Goal: Find specific page/section: Find specific page/section

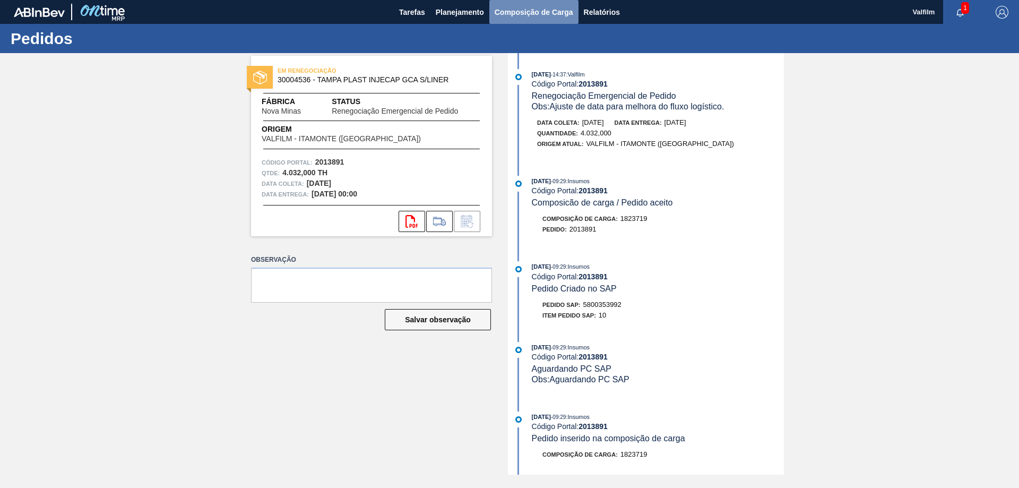
click at [522, 15] on span "Composição de Carga" at bounding box center [534, 12] width 79 height 13
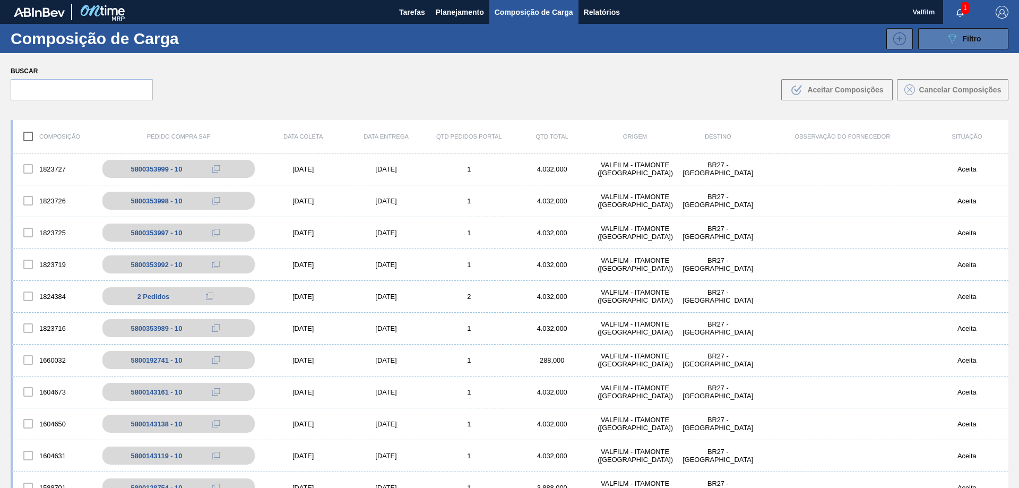
click at [957, 46] on button "089F7B8B-B2A5-4AFE-B5C0-19BA573D28AC Filtro" at bounding box center [963, 38] width 90 height 21
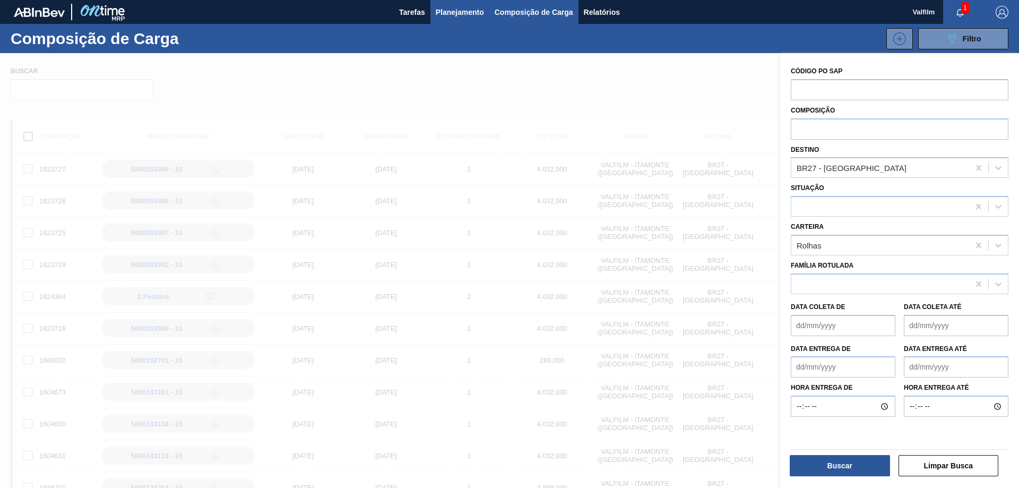
click at [434, 6] on button "Planejamento" at bounding box center [459, 12] width 59 height 24
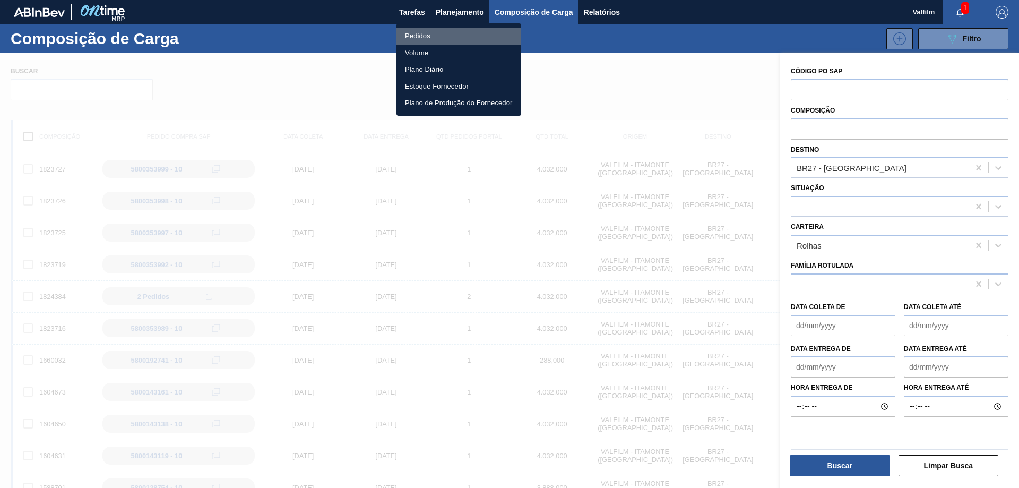
click at [433, 38] on li "Pedidos" at bounding box center [458, 36] width 125 height 17
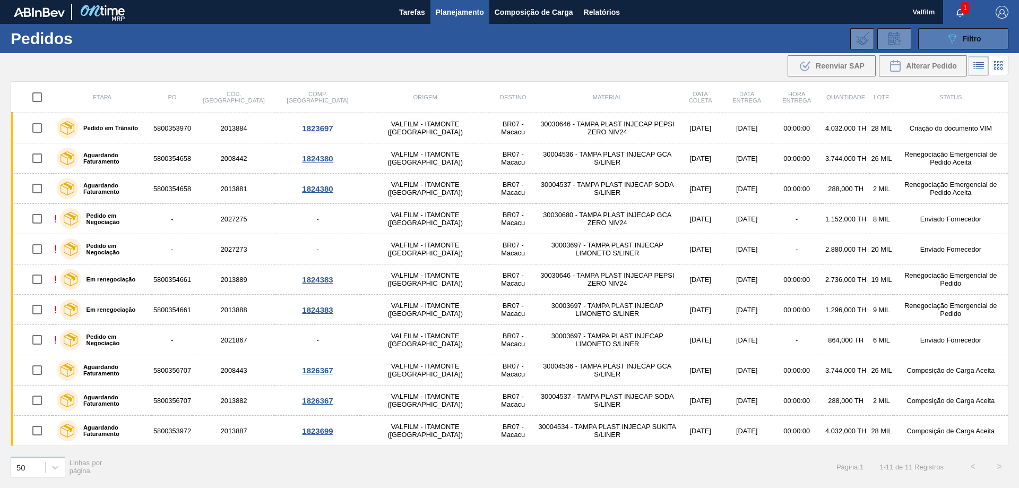
click at [966, 41] on span "Filtro" at bounding box center [972, 38] width 19 height 8
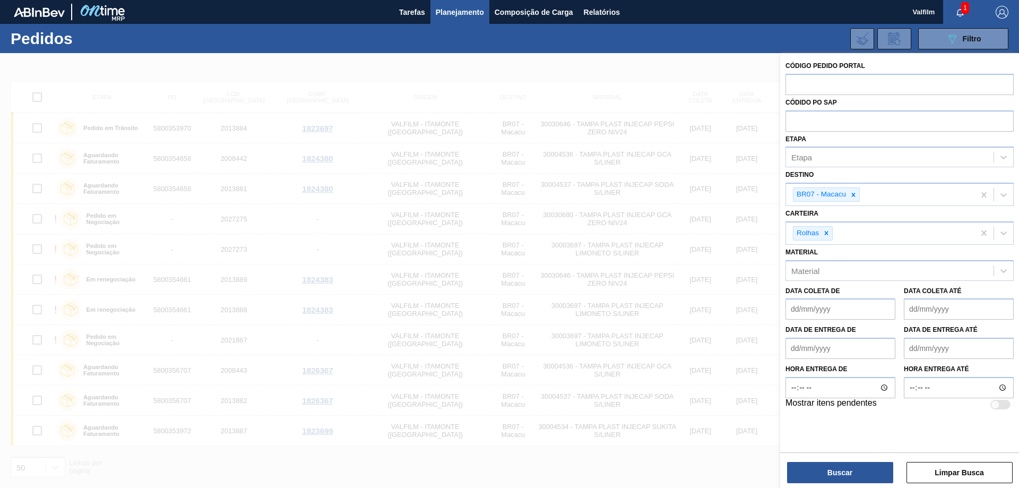
click at [452, 63] on div at bounding box center [509, 297] width 1019 height 488
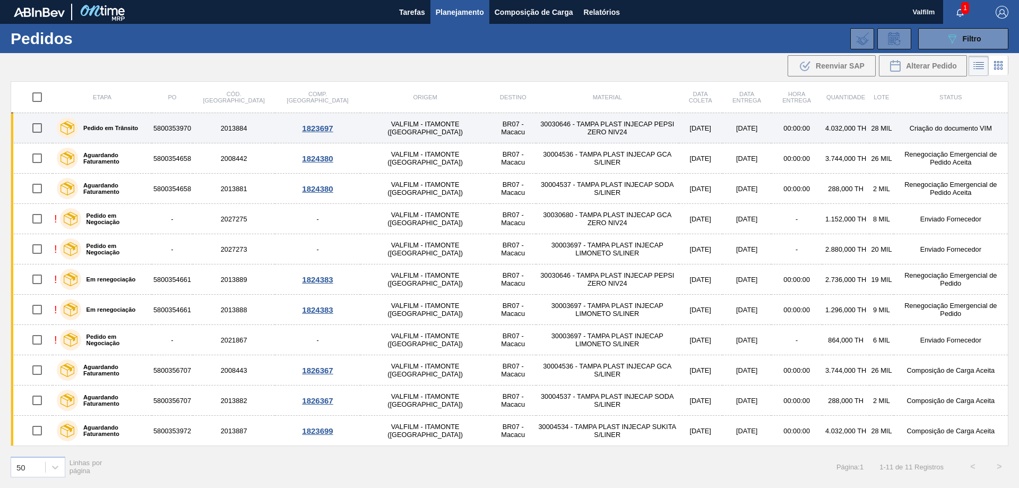
click at [941, 130] on td "Criação do documento VIM" at bounding box center [951, 128] width 115 height 30
